Goal: Navigation & Orientation: Find specific page/section

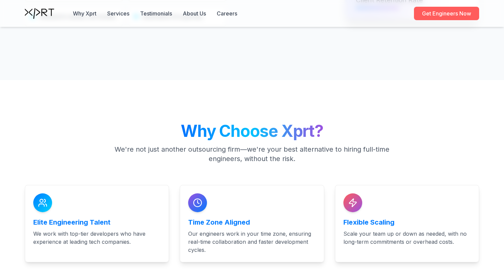
scroll to position [1367, 0]
